Goal: Transaction & Acquisition: Purchase product/service

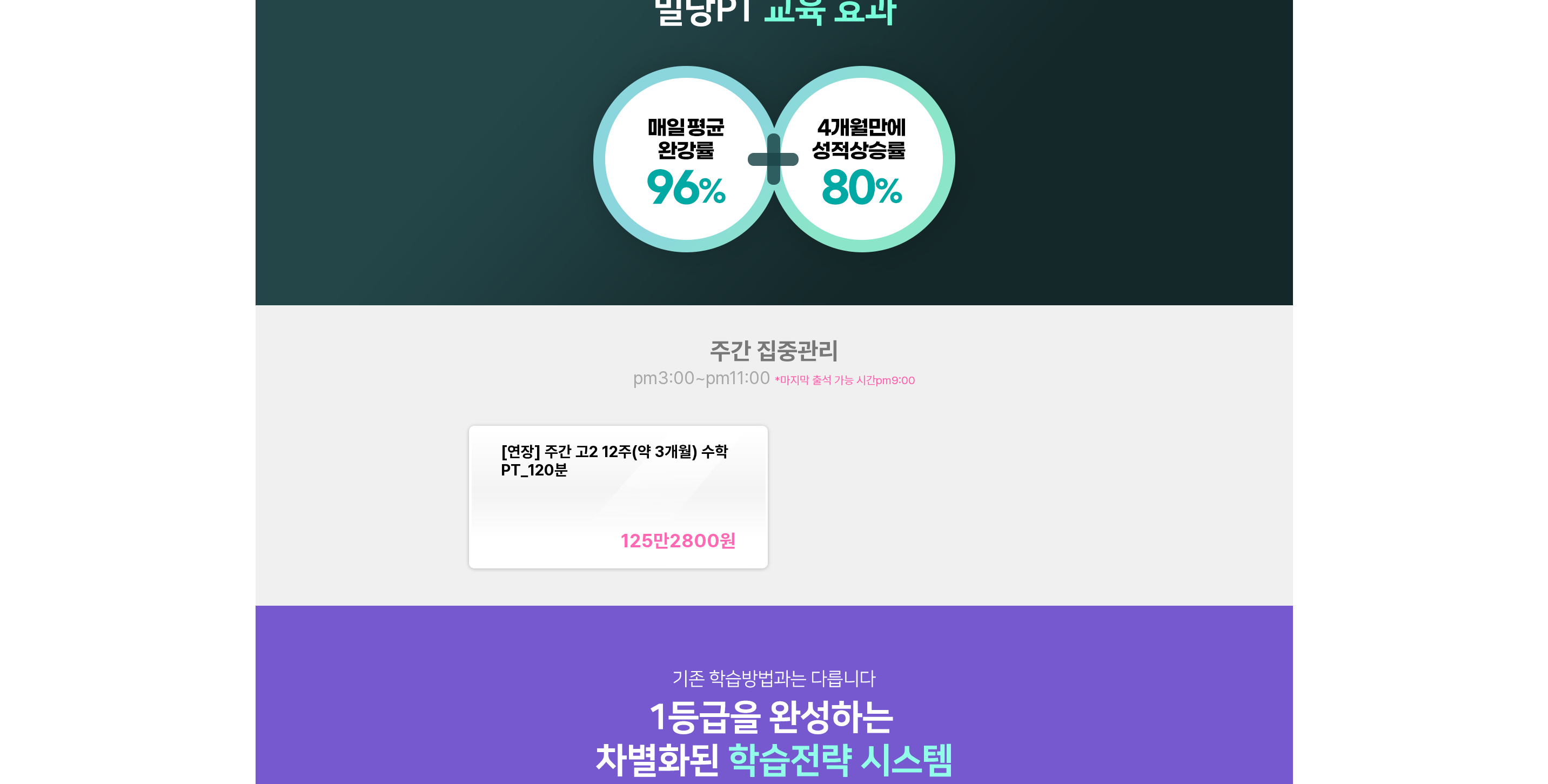
scroll to position [1080, 0]
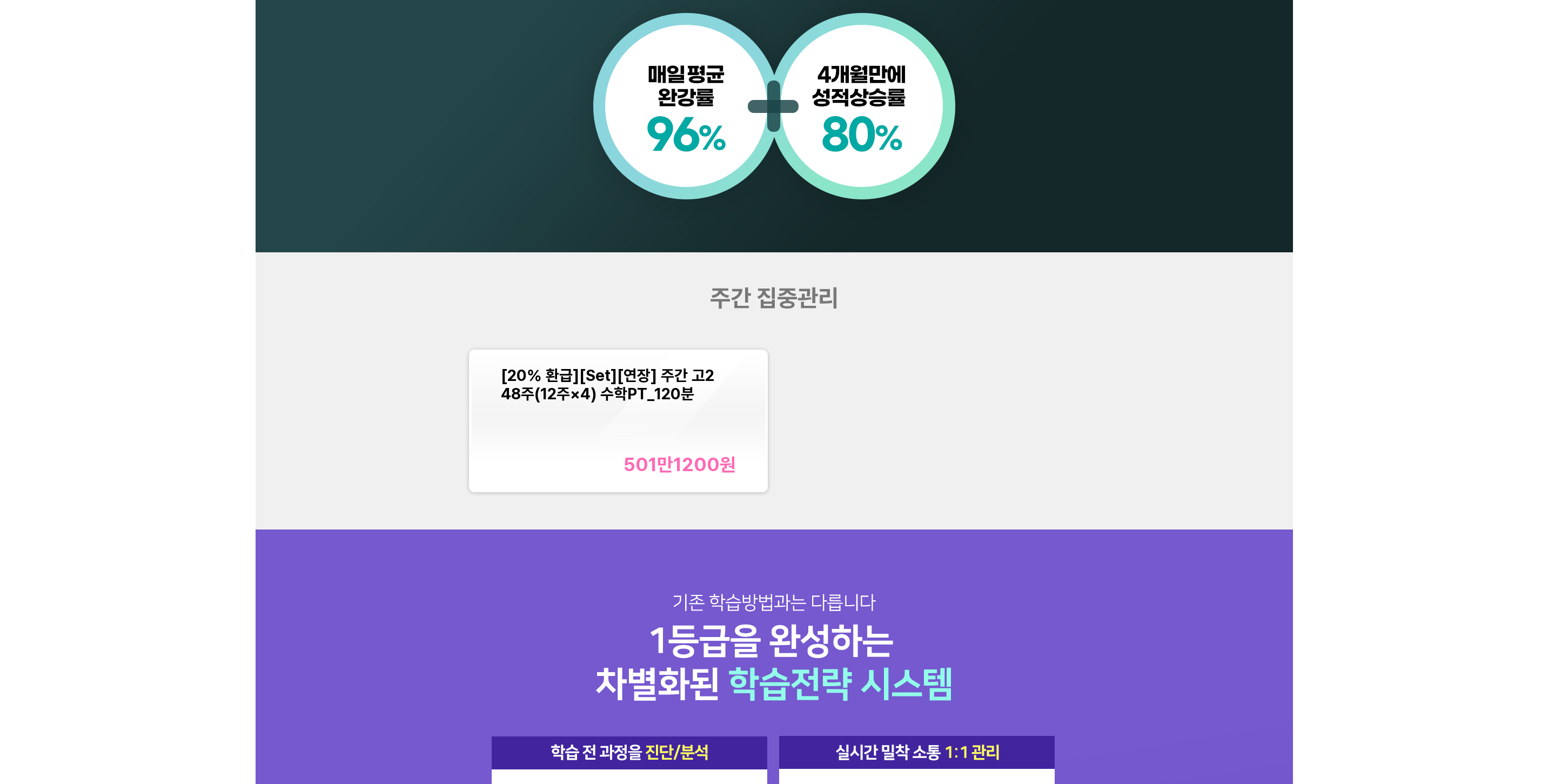
scroll to position [1134, 0]
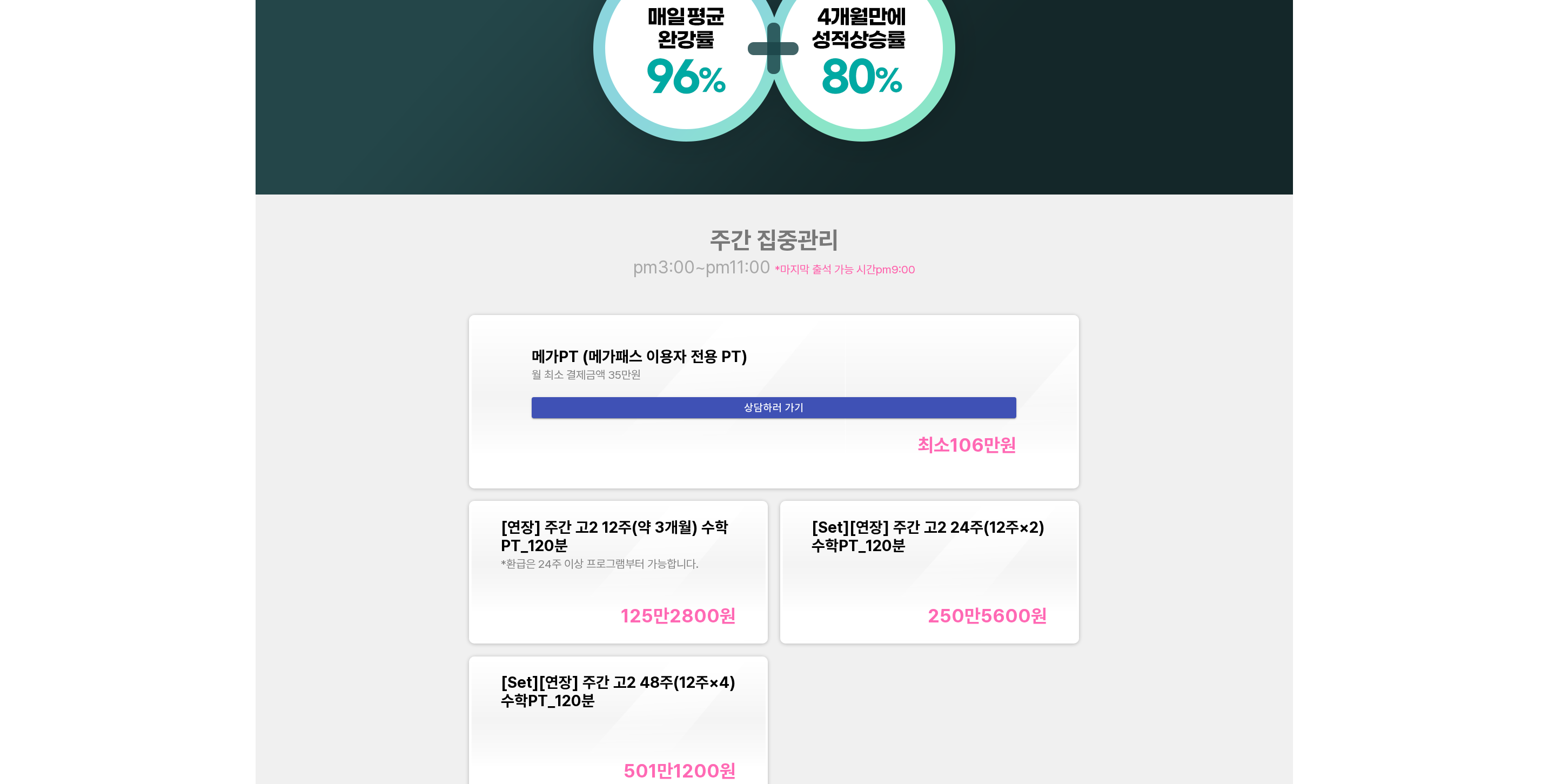
scroll to position [1459, 0]
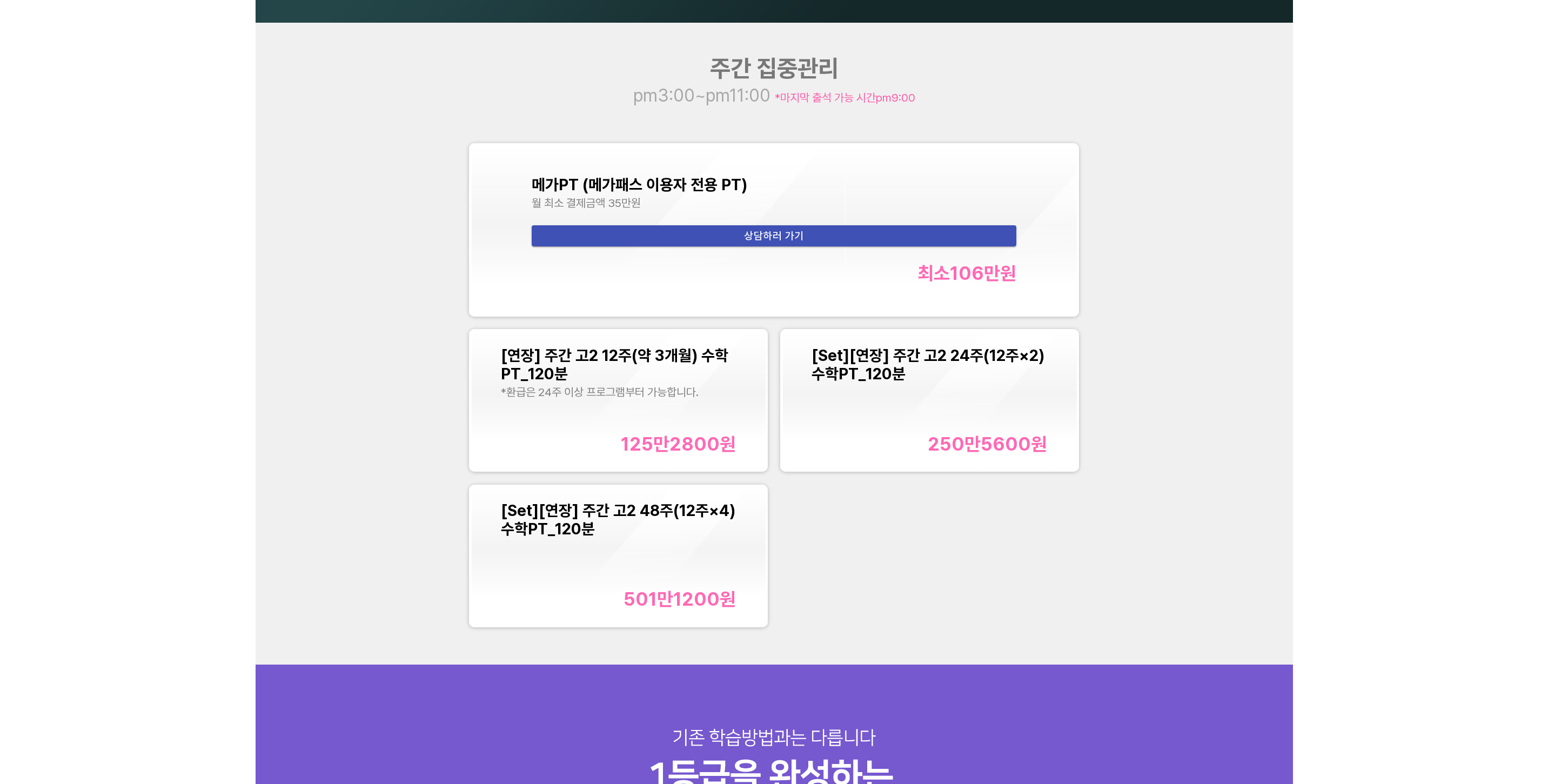
scroll to position [1405, 0]
